Goal: Check status: Check status

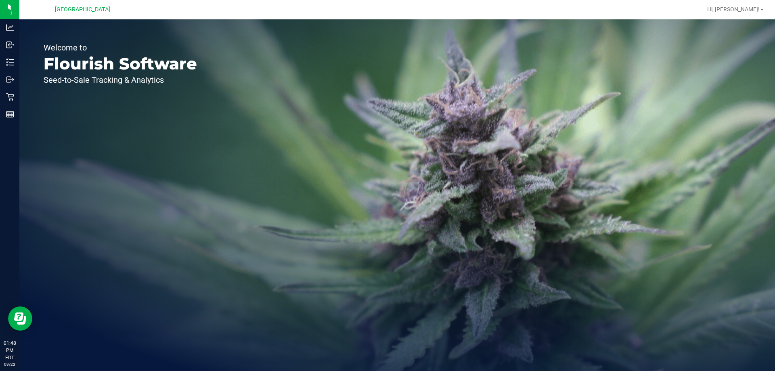
drag, startPoint x: 44, startPoint y: 45, endPoint x: 182, endPoint y: 78, distance: 141.2
click at [182, 78] on div "Welcome to Flourish Software Seed-to-Sale Tracking & Analytics" at bounding box center [120, 194] width 202 height 351
click at [182, 78] on p "Seed-to-Sale Tracking & Analytics" at bounding box center [120, 80] width 153 height 8
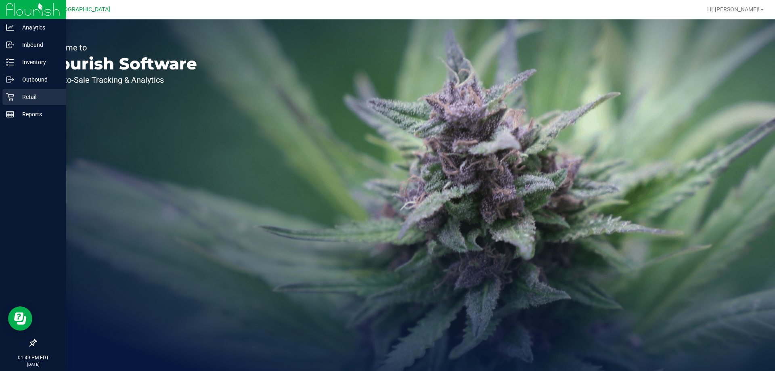
click at [10, 96] on icon at bounding box center [10, 97] width 8 height 8
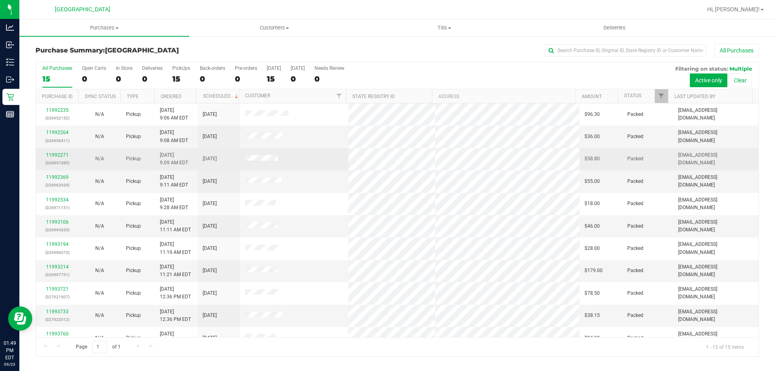
scroll to position [101, 0]
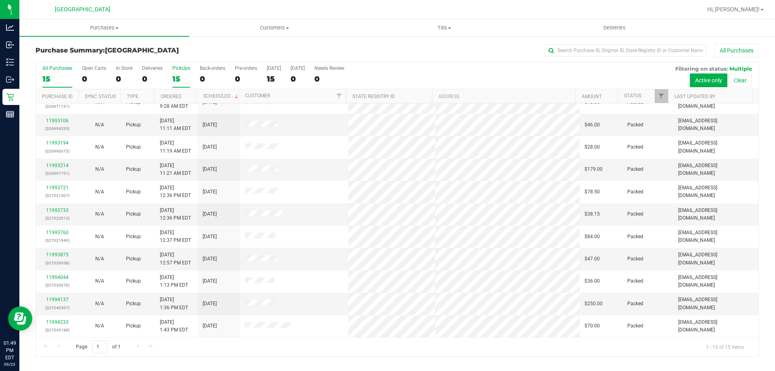
click at [173, 79] on div "15" at bounding box center [181, 78] width 18 height 9
click at [0, 0] on input "PickUps 15" at bounding box center [0, 0] width 0 height 0
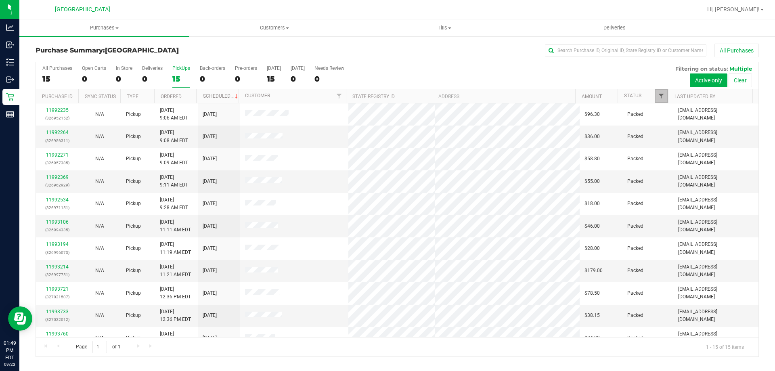
click at [661, 93] on span "Filter" at bounding box center [661, 96] width 6 height 6
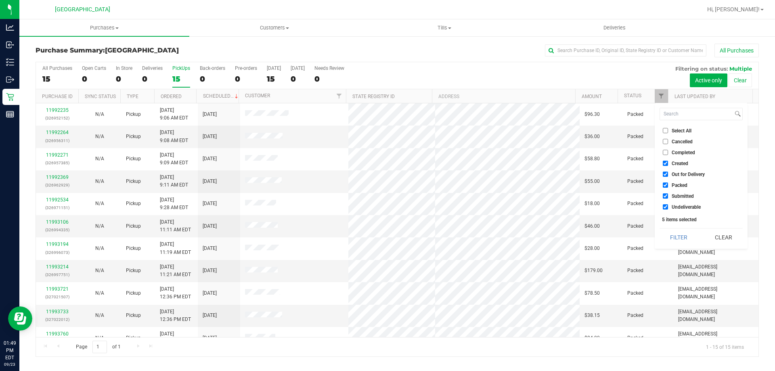
click at [683, 163] on span "Created" at bounding box center [679, 163] width 17 height 5
click at [668, 163] on input "Created" at bounding box center [665, 163] width 5 height 5
checkbox input "false"
click at [679, 174] on span "Out for Delivery" at bounding box center [687, 174] width 33 height 5
click at [668, 174] on input "Out for Delivery" at bounding box center [665, 174] width 5 height 5
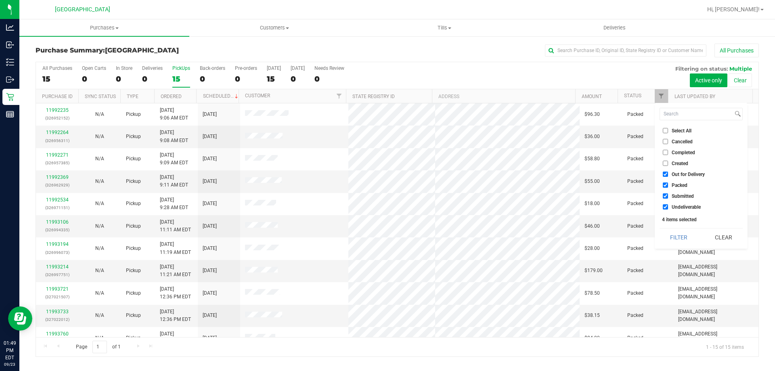
checkbox input "false"
click at [677, 185] on span "Packed" at bounding box center [679, 185] width 16 height 5
click at [668, 185] on input "Packed" at bounding box center [665, 184] width 5 height 5
checkbox input "false"
click at [673, 239] on button "Filter" at bounding box center [678, 237] width 39 height 18
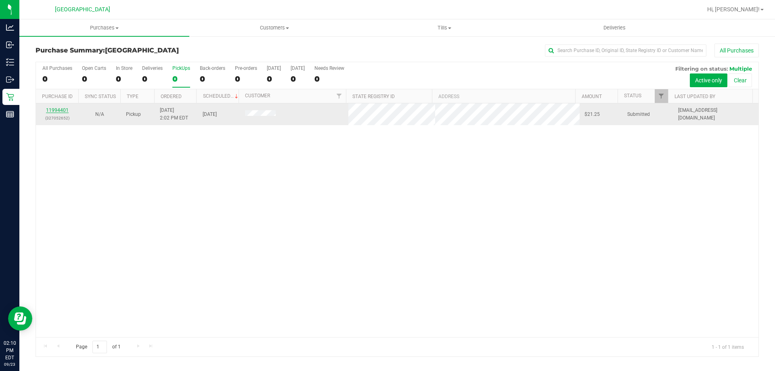
click at [55, 110] on link "11994401" at bounding box center [57, 110] width 23 height 6
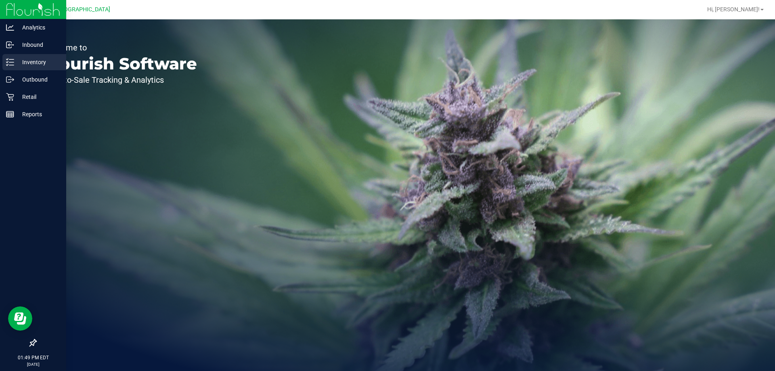
click at [38, 65] on p "Inventory" at bounding box center [38, 62] width 48 height 10
